Goal: Task Accomplishment & Management: Manage account settings

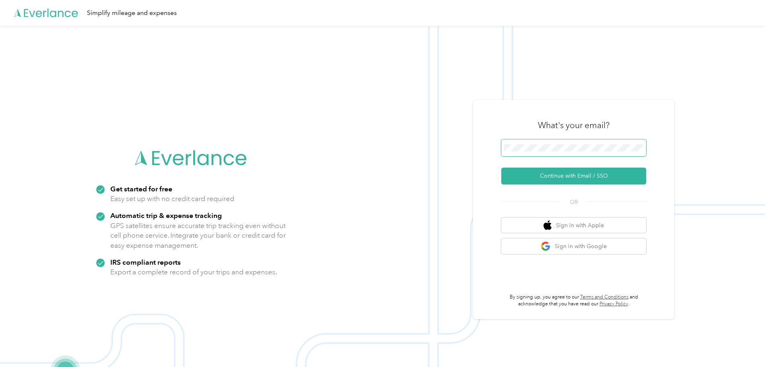
click at [589, 152] on span at bounding box center [573, 147] width 145 height 17
click at [574, 174] on button "Continue with Email / SSO" at bounding box center [573, 175] width 145 height 17
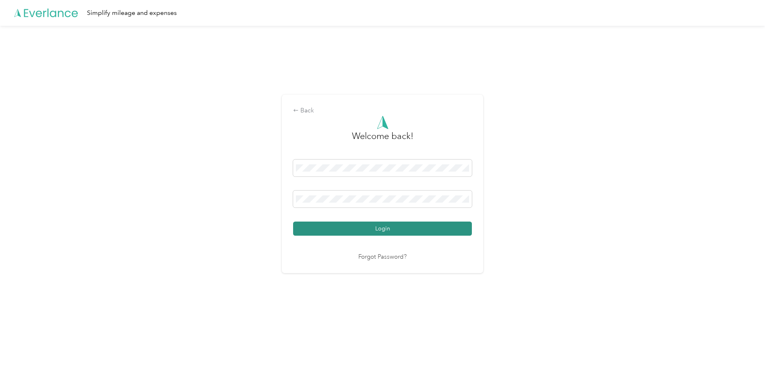
click at [396, 229] on button "Login" at bounding box center [382, 228] width 179 height 14
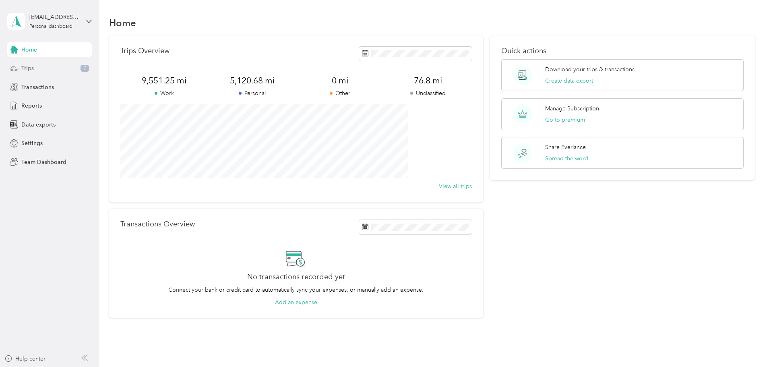
click at [50, 69] on div "Trips 7" at bounding box center [49, 68] width 85 height 14
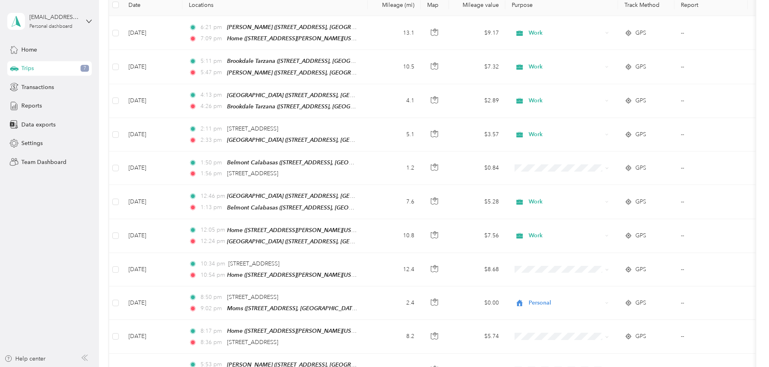
scroll to position [742, 0]
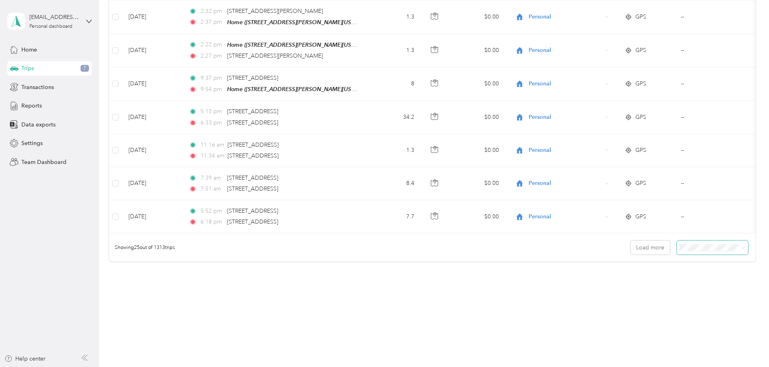
click at [677, 245] on span at bounding box center [712, 247] width 71 height 14
click at [652, 283] on span "100 per load" at bounding box center [643, 284] width 33 height 7
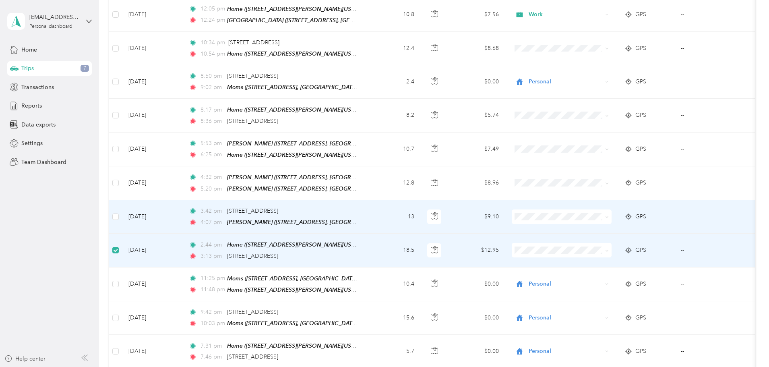
scroll to position [339, 0]
click at [119, 214] on label at bounding box center [115, 217] width 6 height 9
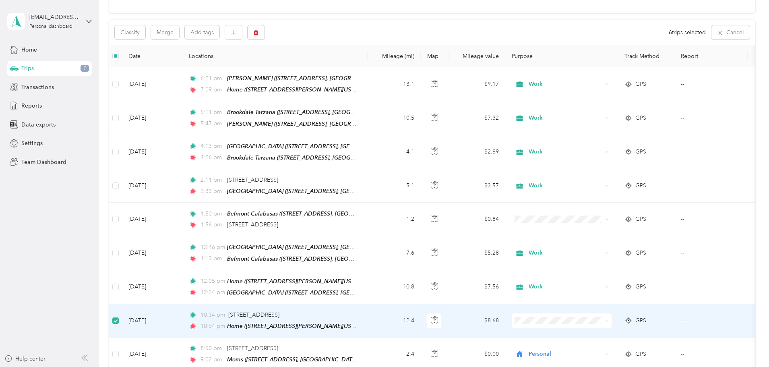
scroll to position [0, 0]
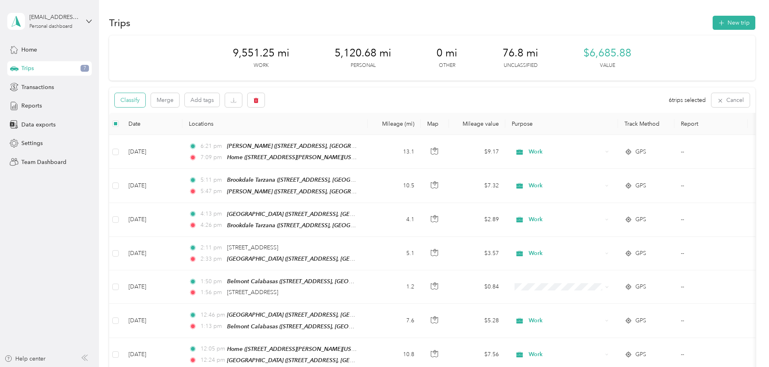
click at [145, 103] on button "Classify" at bounding box center [130, 100] width 31 height 14
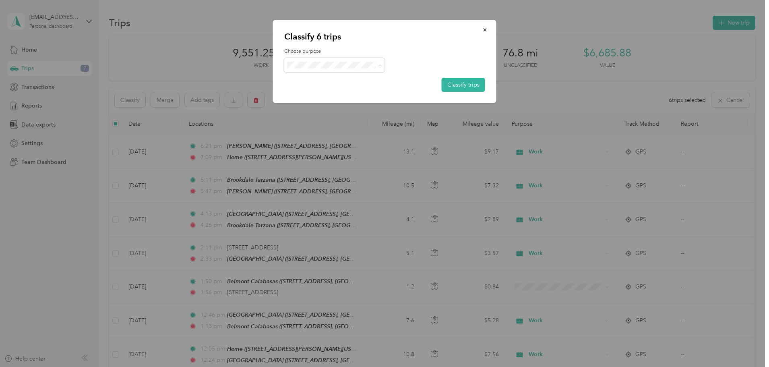
click at [333, 93] on span "Personal" at bounding box center [341, 94] width 75 height 8
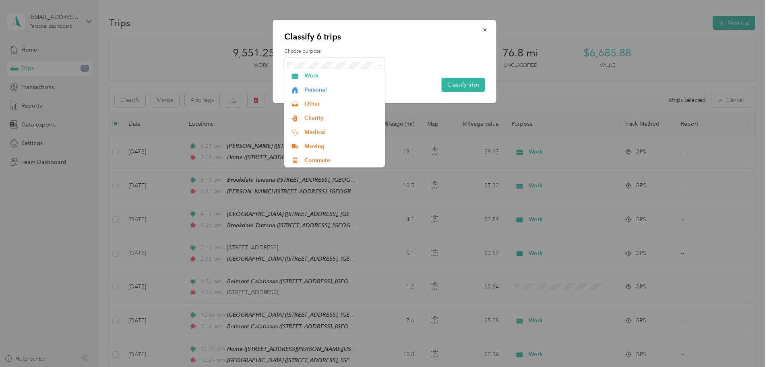
click at [436, 63] on div at bounding box center [384, 65] width 201 height 14
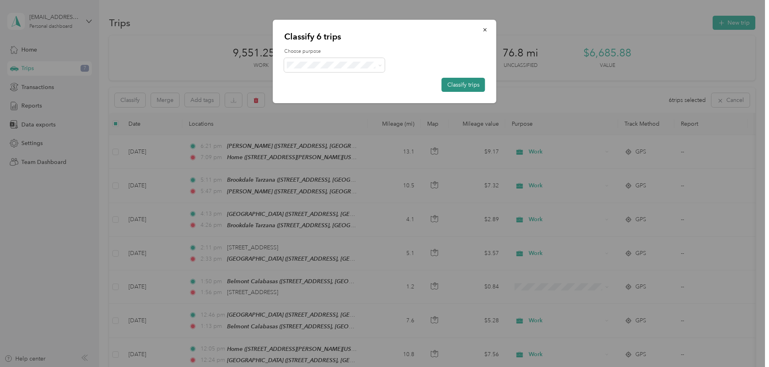
click at [461, 83] on button "Classify trips" at bounding box center [463, 85] width 43 height 14
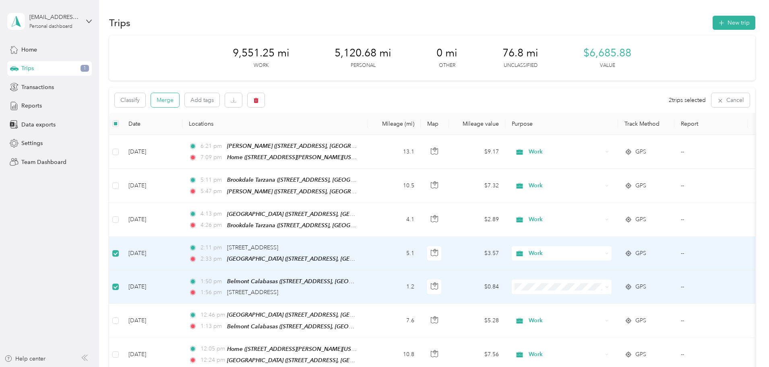
click at [179, 100] on button "Merge" at bounding box center [165, 100] width 28 height 14
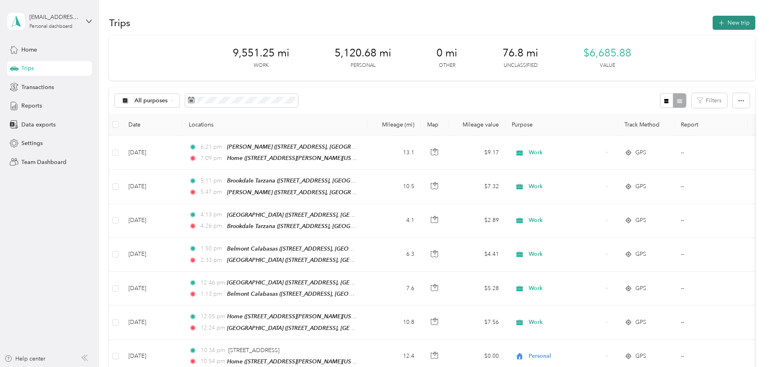
click at [712, 25] on button "New trip" at bounding box center [733, 23] width 43 height 14
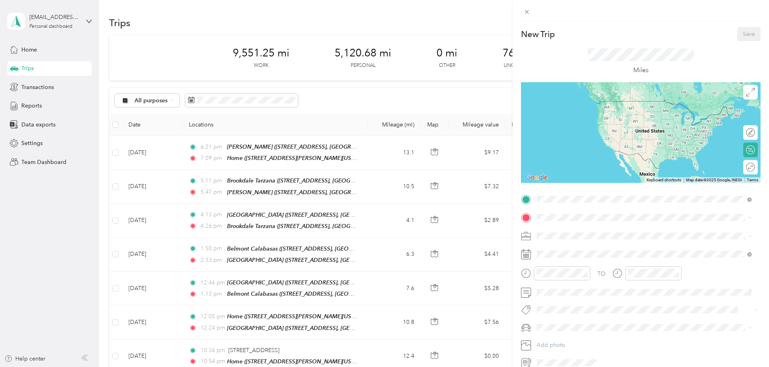
click at [613, 238] on span "[STREET_ADDRESS][PERSON_NAME][US_STATE]" at bounding box center [614, 240] width 125 height 7
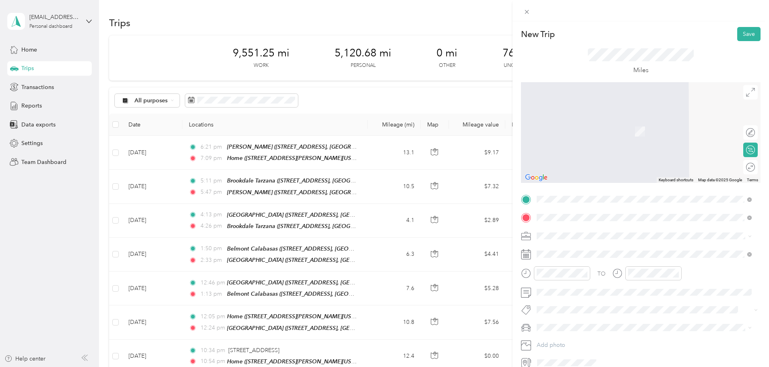
click at [572, 255] on span "[STREET_ADDRESS][GEOGRAPHIC_DATA], [US_STATE], [GEOGRAPHIC_DATA]" at bounding box center [623, 262] width 143 height 15
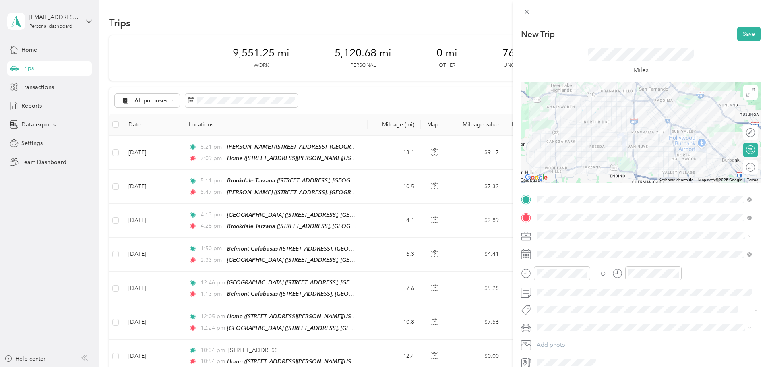
click at [554, 250] on div "Work" at bounding box center [643, 249] width 209 height 8
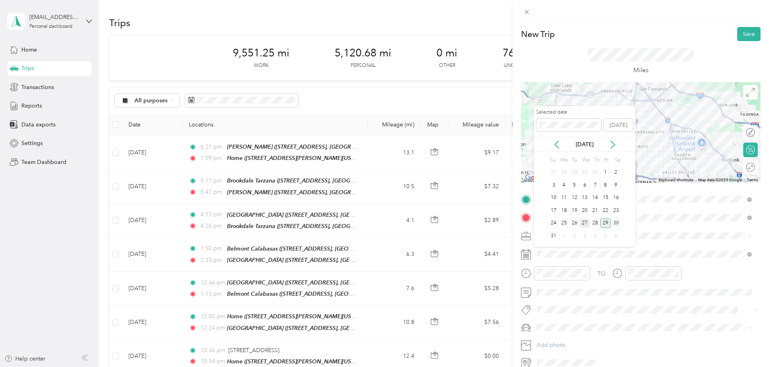
click at [582, 223] on div "27" at bounding box center [584, 223] width 10 height 10
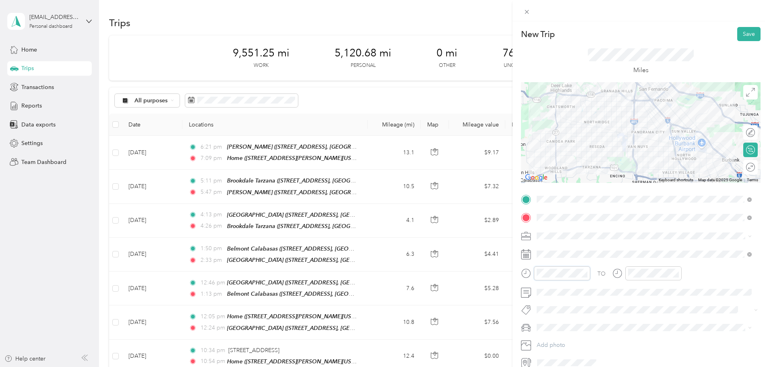
click at [531, 272] on div at bounding box center [555, 273] width 69 height 14
click at [738, 35] on button "Save" at bounding box center [748, 34] width 23 height 14
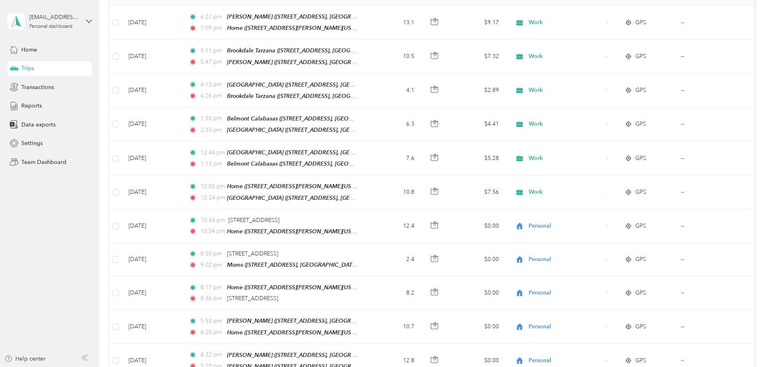
scroll to position [0, 0]
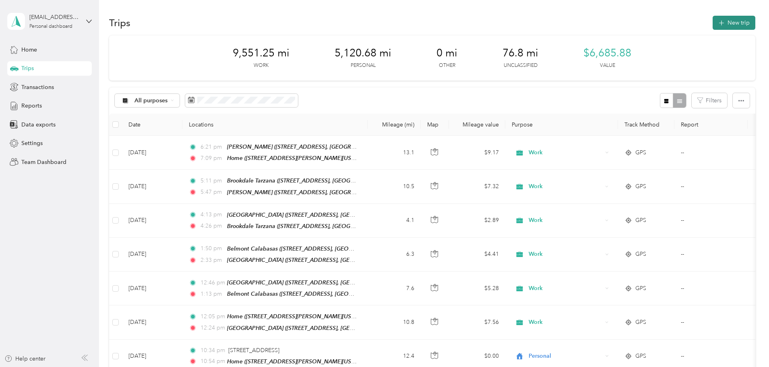
click at [712, 25] on button "New trip" at bounding box center [733, 23] width 43 height 14
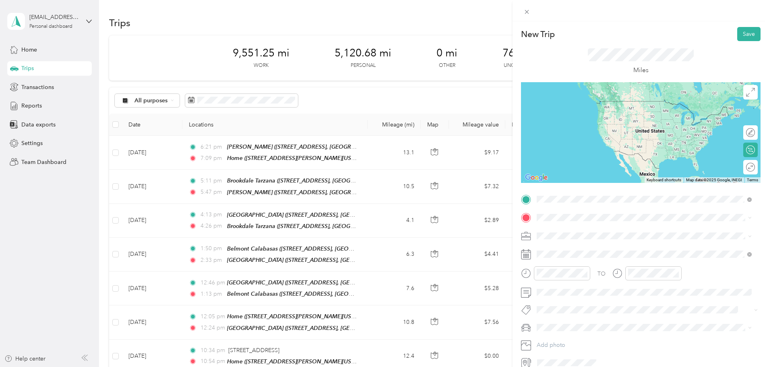
click at [558, 240] on span "[STREET_ADDRESS][GEOGRAPHIC_DATA], [US_STATE], [GEOGRAPHIC_DATA]" at bounding box center [623, 244] width 143 height 15
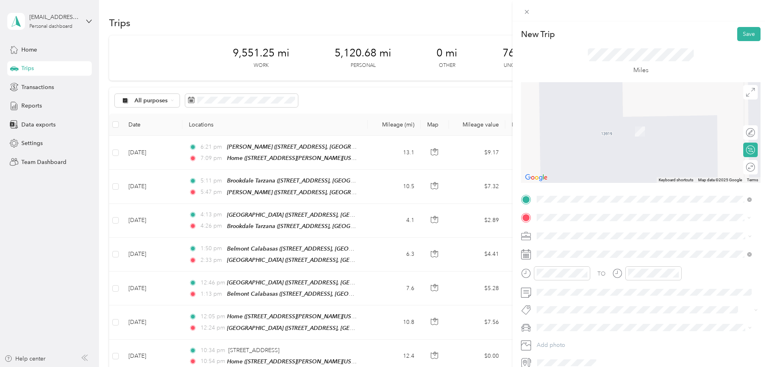
click at [589, 251] on strong "[PERSON_NAME]" at bounding box center [575, 249] width 47 height 7
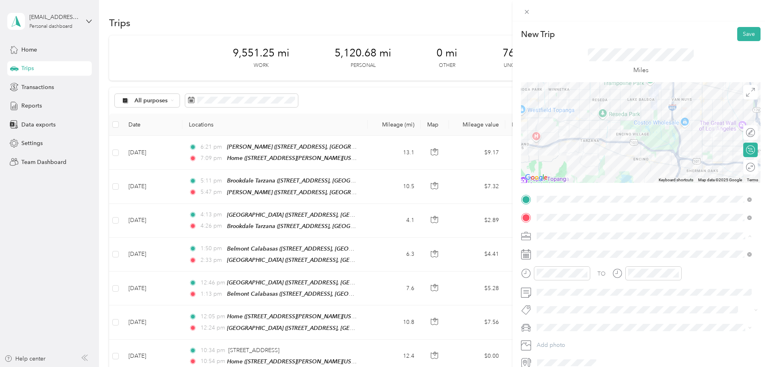
click at [563, 254] on ol "Work Personal Other Charity Medical Moving Commute" at bounding box center [644, 292] width 221 height 99
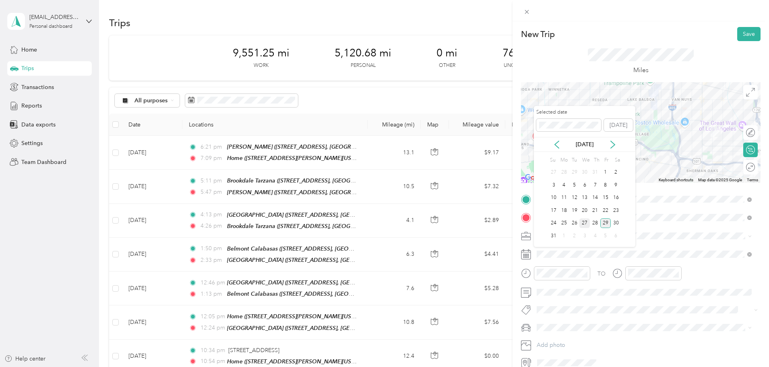
click at [587, 223] on div "27" at bounding box center [584, 223] width 10 height 10
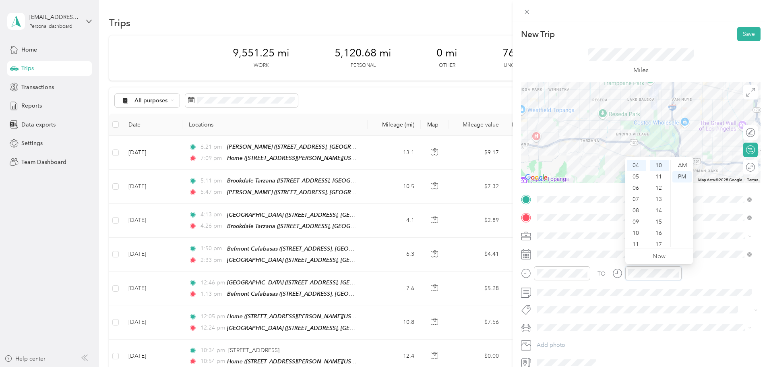
scroll to position [113, 0]
click at [550, 250] on span "Work" at bounding box center [546, 249] width 14 height 7
click at [751, 38] on button "Save" at bounding box center [748, 34] width 23 height 14
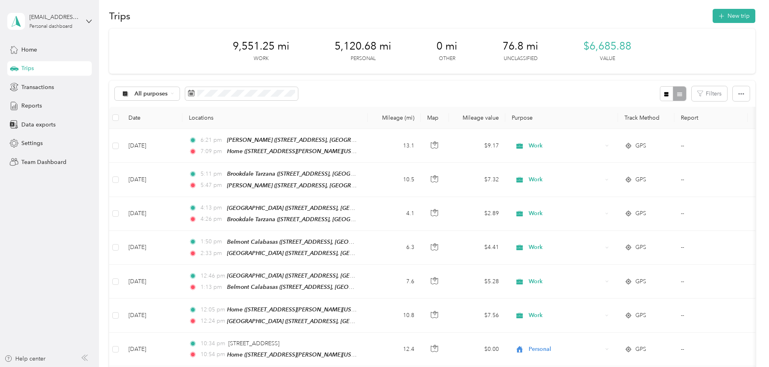
scroll to position [0, 0]
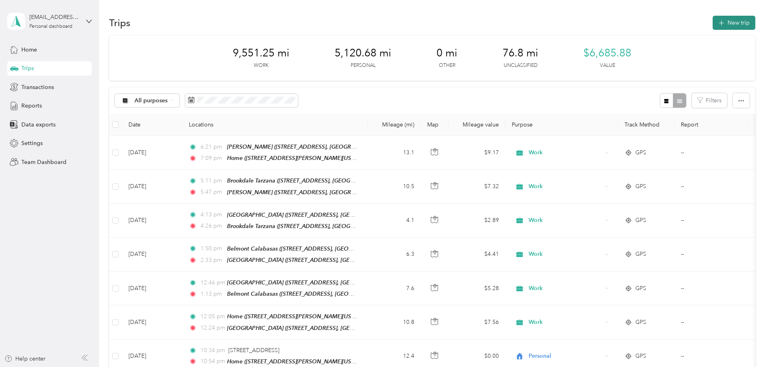
click at [712, 23] on button "New trip" at bounding box center [733, 23] width 43 height 14
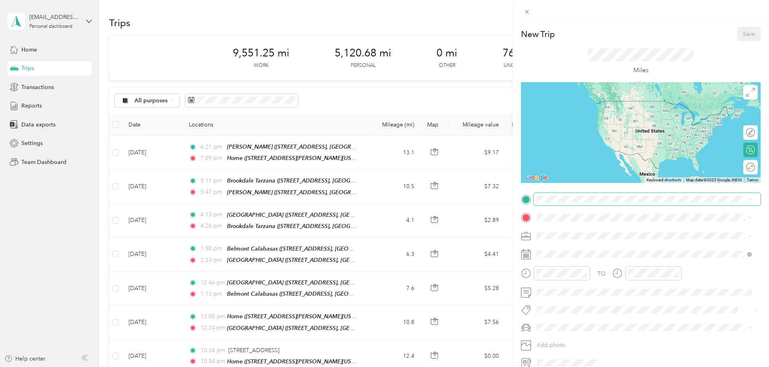
click at [574, 205] on span at bounding box center [647, 199] width 227 height 13
click at [559, 239] on span "[STREET_ADDRESS][GEOGRAPHIC_DATA], [GEOGRAPHIC_DATA], [US_STATE], [GEOGRAPHIC_D…" at bounding box center [638, 244] width 172 height 15
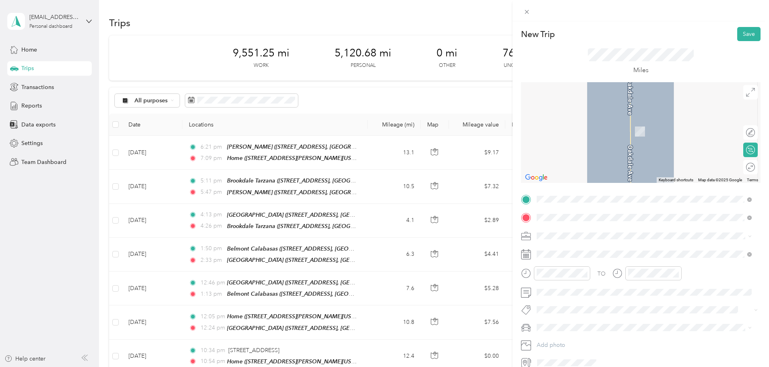
click at [584, 251] on div "Home" at bounding box center [614, 249] width 125 height 7
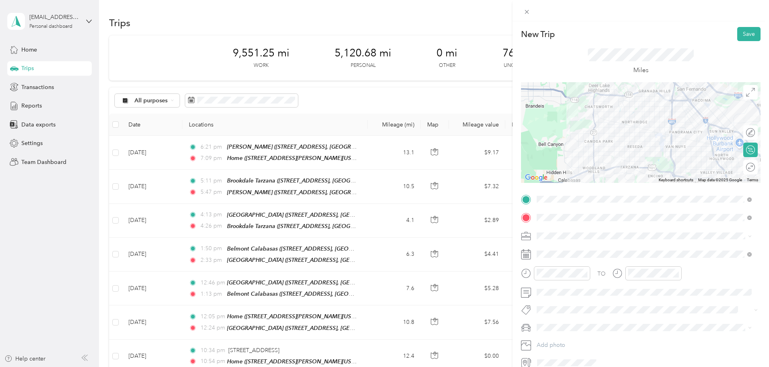
click at [569, 248] on div "Work" at bounding box center [643, 247] width 209 height 8
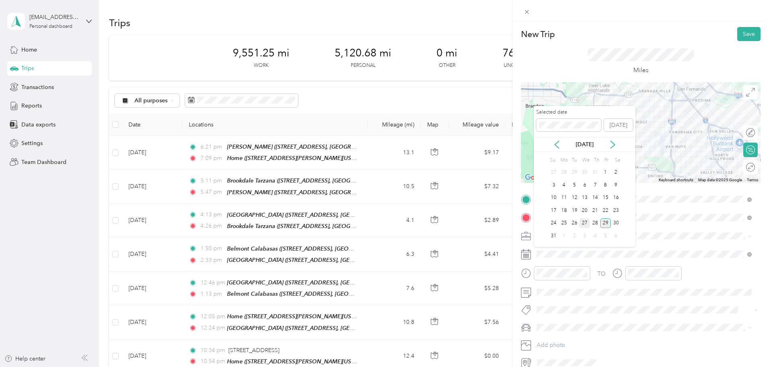
click at [585, 222] on div "27" at bounding box center [584, 223] width 10 height 10
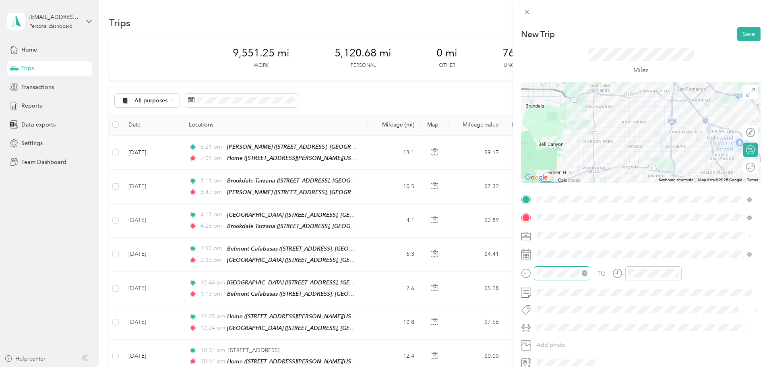
click at [568, 277] on div at bounding box center [562, 273] width 56 height 14
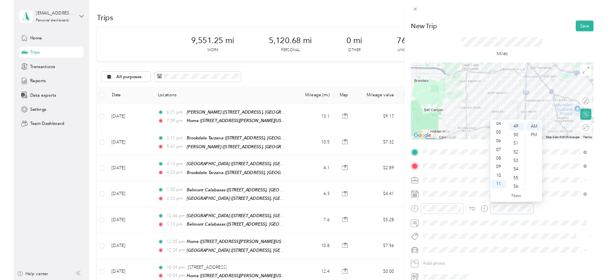
scroll to position [589, 0]
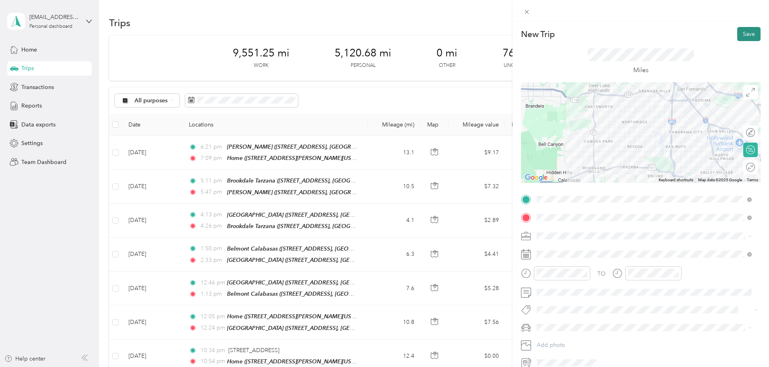
click at [743, 38] on button "Save" at bounding box center [748, 34] width 23 height 14
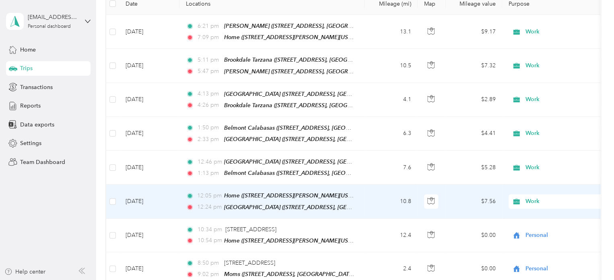
scroll to position [0, 0]
